Goal: Task Accomplishment & Management: Manage account settings

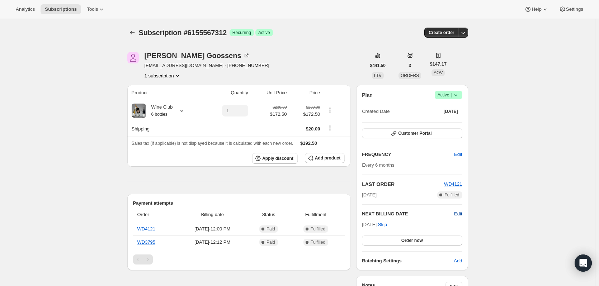
click at [462, 213] on span "Edit" at bounding box center [458, 214] width 8 height 7
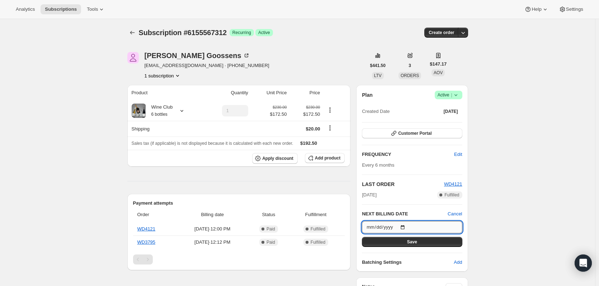
click at [406, 226] on input "[DATE]" at bounding box center [412, 227] width 100 height 12
click at [373, 228] on input "[DATE]" at bounding box center [412, 227] width 100 height 12
type input "[DATE]"
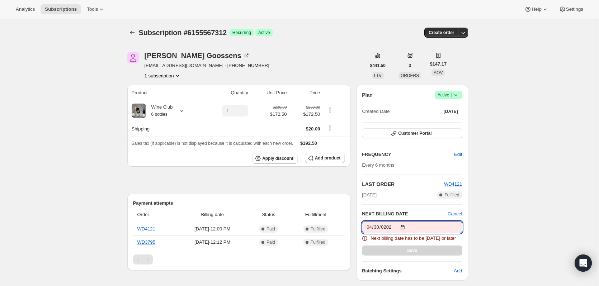
type input "[DATE]"
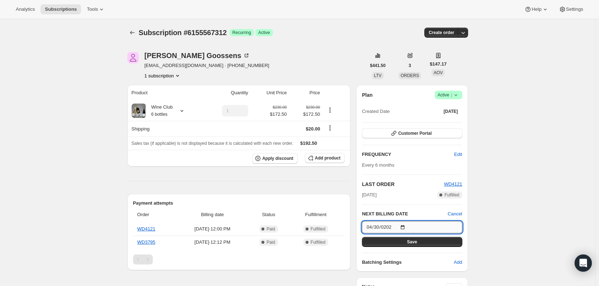
click at [380, 226] on input "[DATE]" at bounding box center [412, 227] width 100 height 12
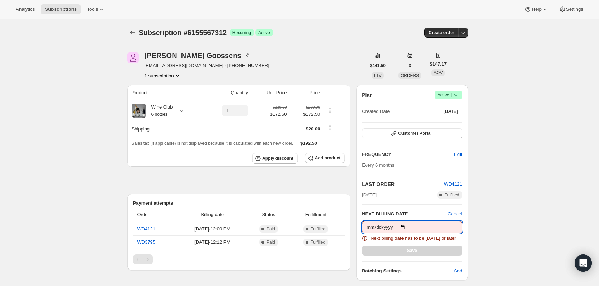
type input "[DATE]"
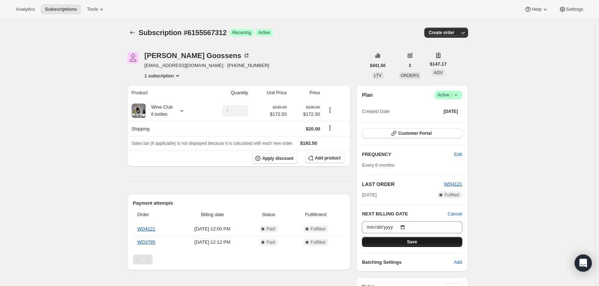
click at [380, 243] on button "Save" at bounding box center [412, 242] width 100 height 10
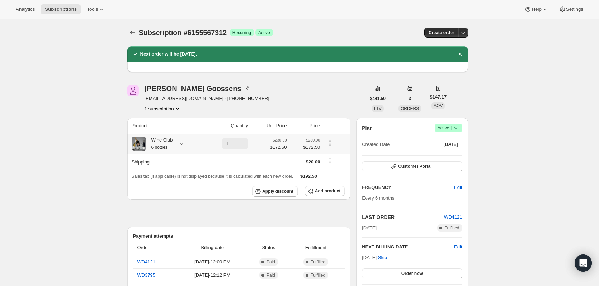
click at [183, 145] on icon at bounding box center [181, 143] width 7 height 7
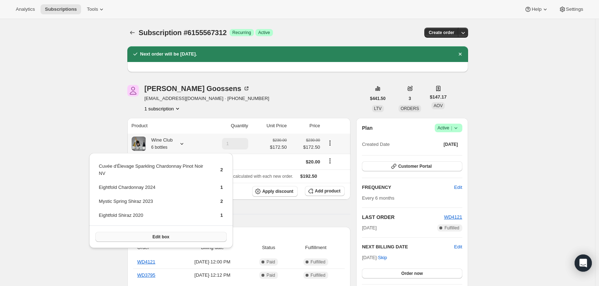
click at [170, 237] on button "Edit box" at bounding box center [160, 237] width 131 height 10
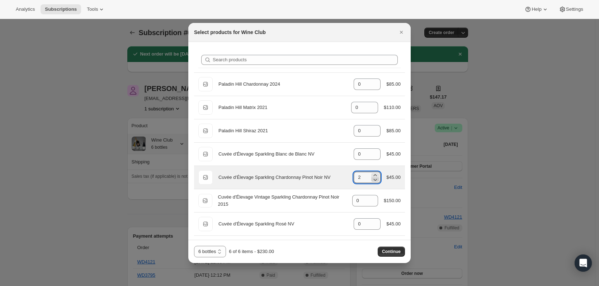
click at [375, 178] on icon ":rho:" at bounding box center [375, 179] width 7 height 7
type input "0"
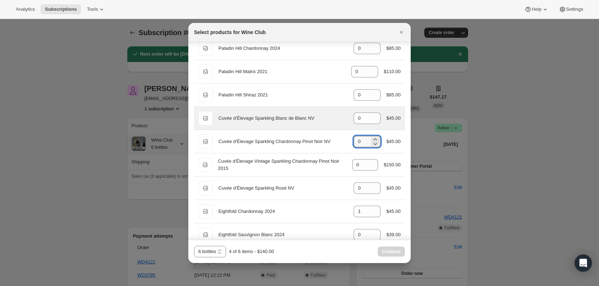
scroll to position [72, 0]
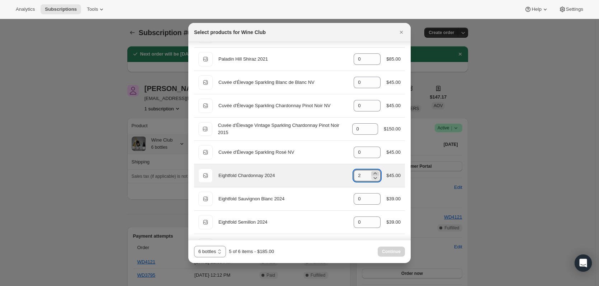
click at [372, 173] on icon ":rho:" at bounding box center [375, 173] width 7 height 7
type input "3"
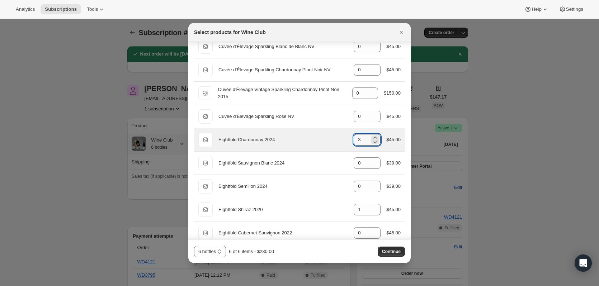
scroll to position [144, 0]
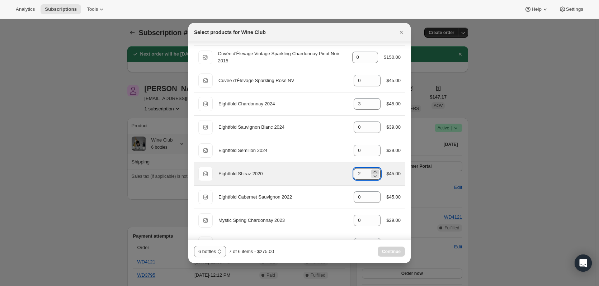
click at [374, 171] on icon ":rho:" at bounding box center [375, 172] width 3 height 2
click at [372, 177] on icon ":rho:" at bounding box center [375, 176] width 7 height 7
type input "2"
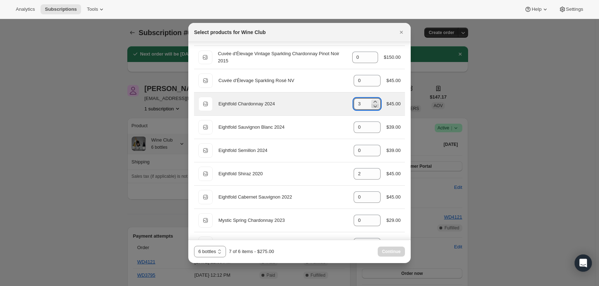
click at [375, 108] on icon ":rho:" at bounding box center [375, 106] width 7 height 7
type input "2"
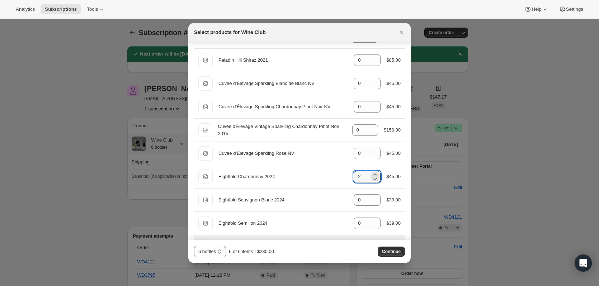
scroll to position [36, 0]
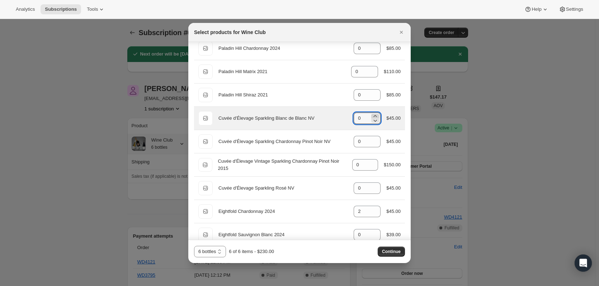
click at [372, 115] on icon ":rho:" at bounding box center [375, 116] width 7 height 7
type input "1"
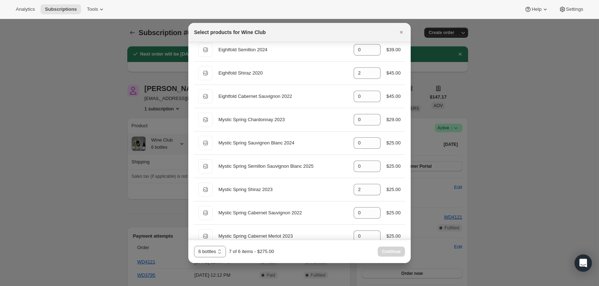
scroll to position [251, 0]
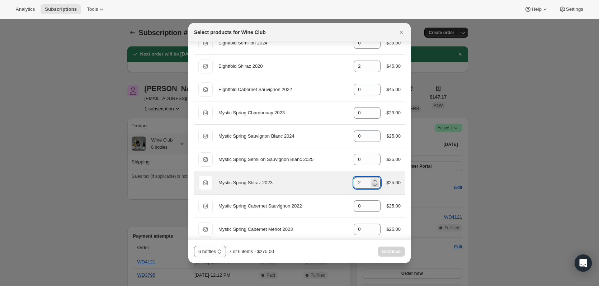
click at [372, 185] on icon ":rho:" at bounding box center [375, 185] width 7 height 7
type input "1"
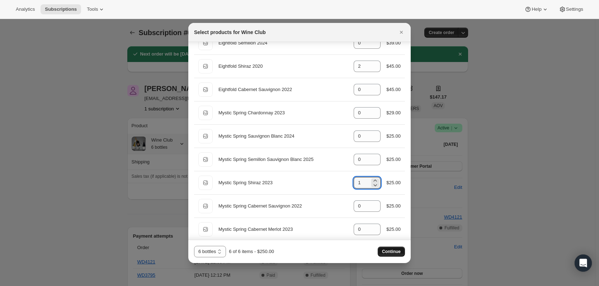
click at [386, 252] on span "Continue" at bounding box center [391, 252] width 19 height 6
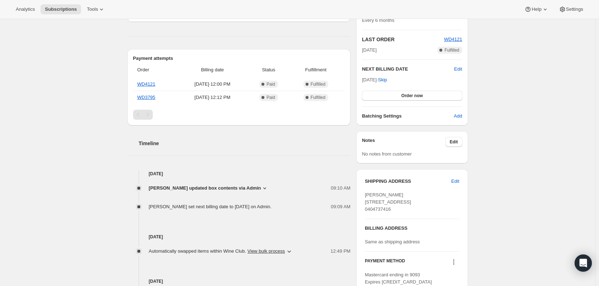
scroll to position [215, 0]
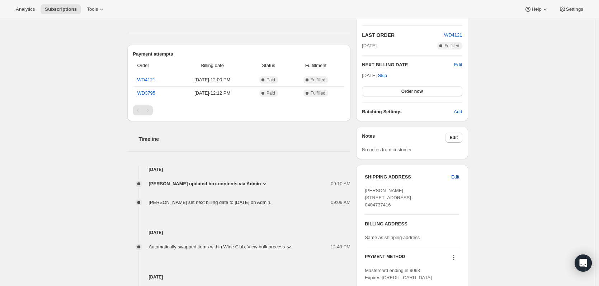
click at [264, 184] on icon at bounding box center [264, 184] width 3 height 2
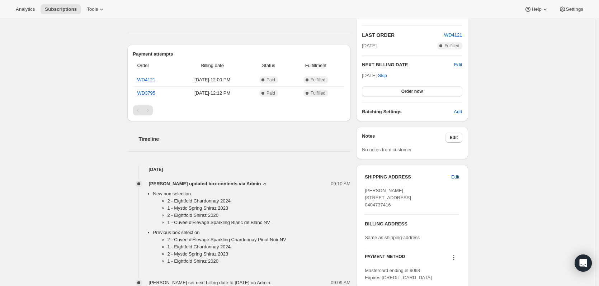
scroll to position [72, 0]
